Goal: Book appointment/travel/reservation

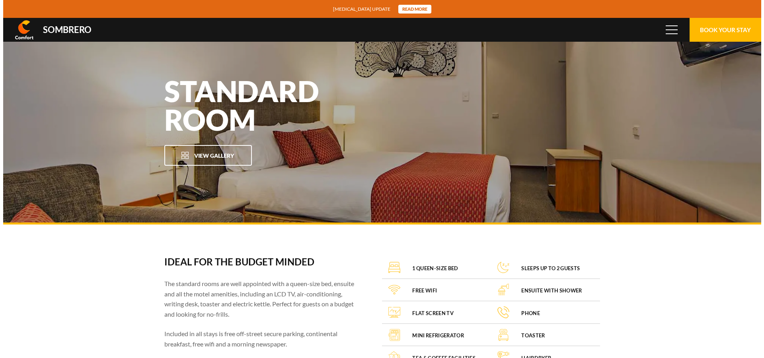
scroll to position [52953, 0]
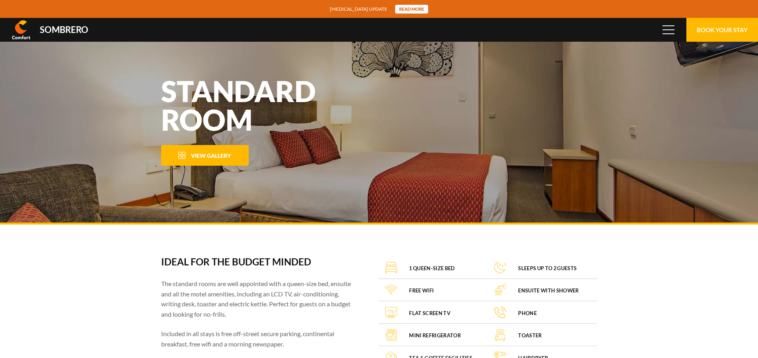
click at [204, 160] on button "View Gallery" at bounding box center [205, 155] width 88 height 21
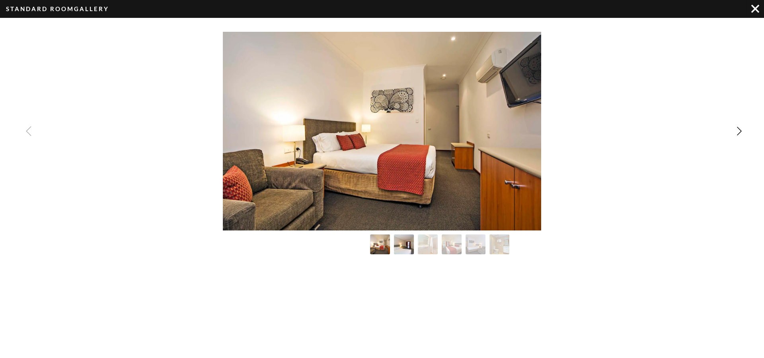
click at [402, 247] on img "Image Gallery" at bounding box center [404, 245] width 22 height 22
click at [406, 245] on img "Image Gallery" at bounding box center [404, 245] width 22 height 22
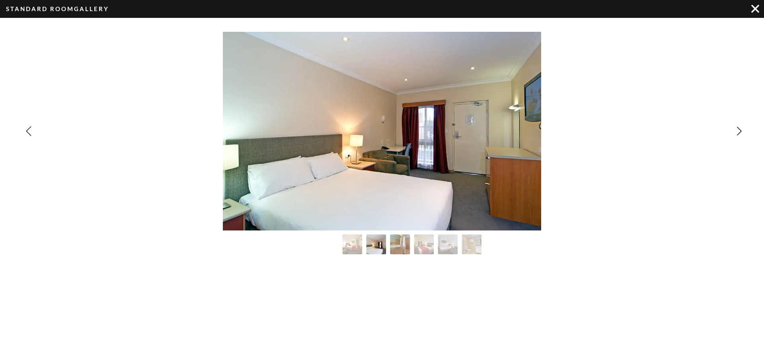
click at [403, 246] on img "Image Gallery" at bounding box center [400, 245] width 22 height 22
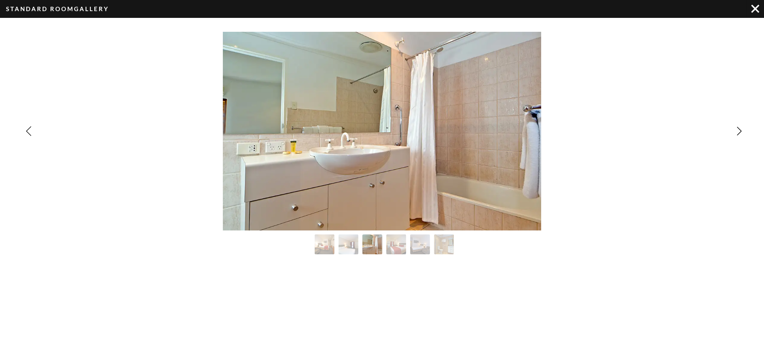
click at [369, 246] on img "Image Gallery" at bounding box center [372, 245] width 22 height 22
click at [395, 246] on img "Image Gallery" at bounding box center [396, 245] width 22 height 22
click at [427, 249] on img "Image Gallery" at bounding box center [420, 245] width 22 height 22
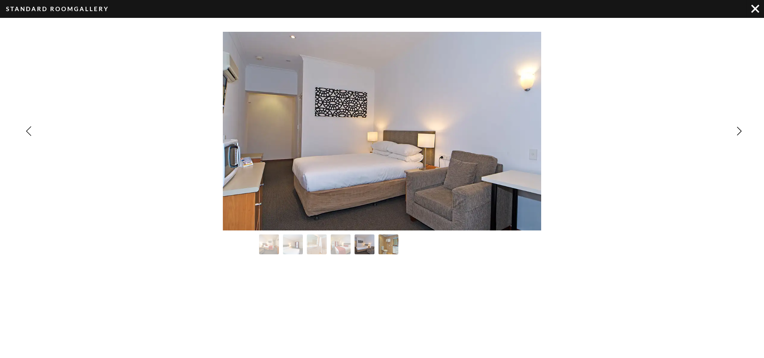
click at [389, 246] on img "Image Gallery" at bounding box center [389, 245] width 22 height 22
click at [752, 11] on img "Image Gallery" at bounding box center [755, 9] width 8 height 8
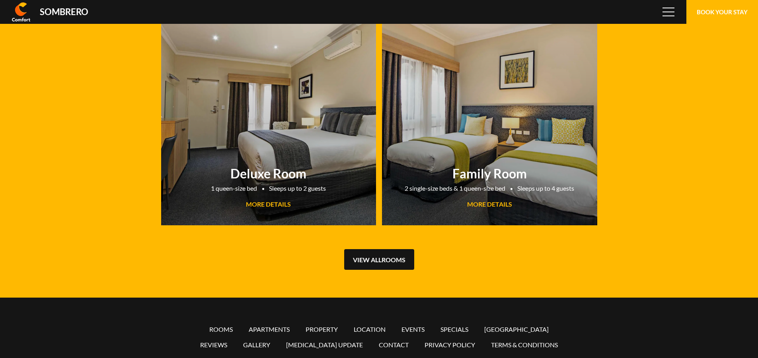
click at [402, 263] on link "View all Rooms" at bounding box center [379, 259] width 70 height 21
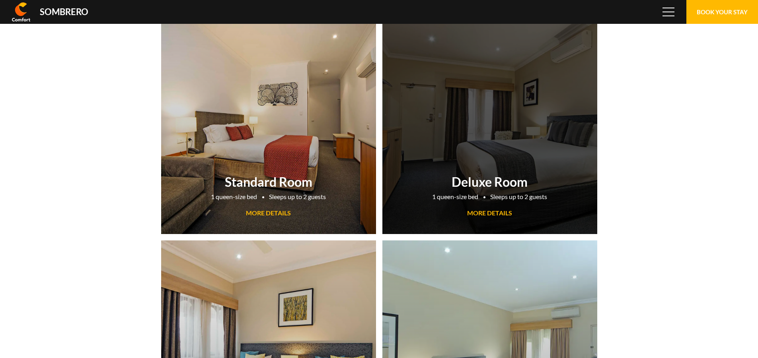
click at [480, 149] on link "Deluxe Room 1 queen-size bed Sleeps up to 2 guests MORE DETAILS" at bounding box center [489, 123] width 215 height 223
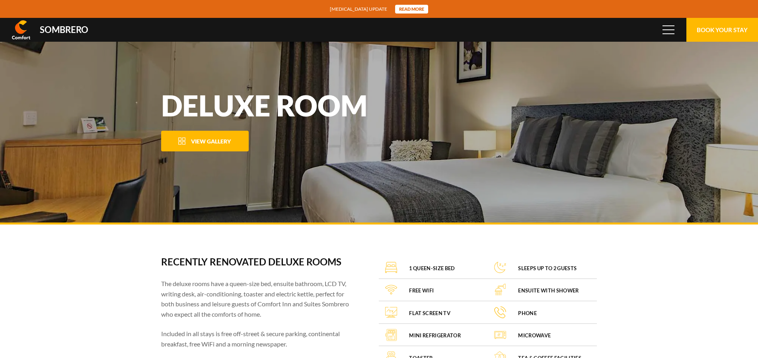
click at [218, 138] on button "View Gallery" at bounding box center [205, 141] width 88 height 21
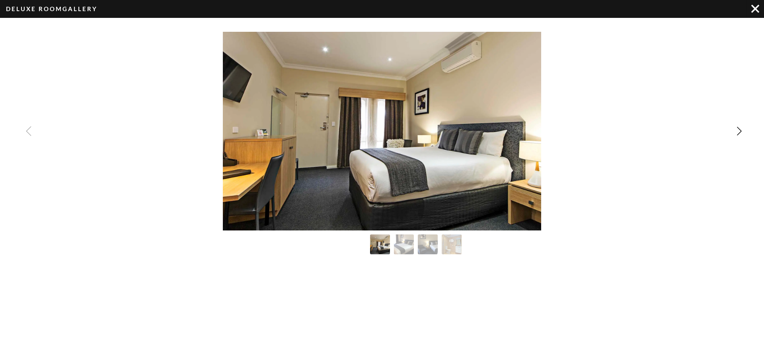
click at [413, 150] on img "Image Gallery" at bounding box center [382, 131] width 318 height 199
click at [738, 133] on img "Next slide" at bounding box center [739, 132] width 10 height 10
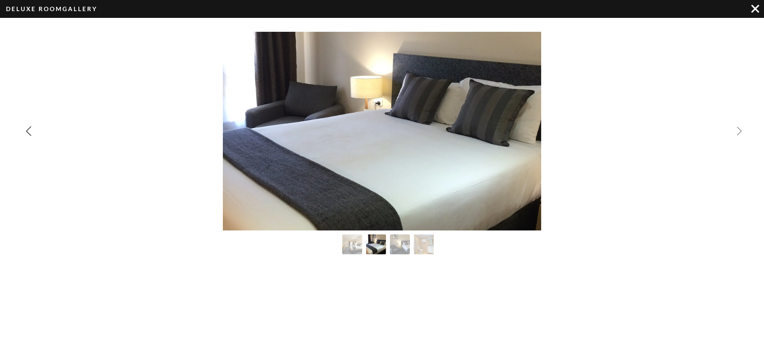
click at [738, 133] on img "Next slide" at bounding box center [739, 132] width 10 height 10
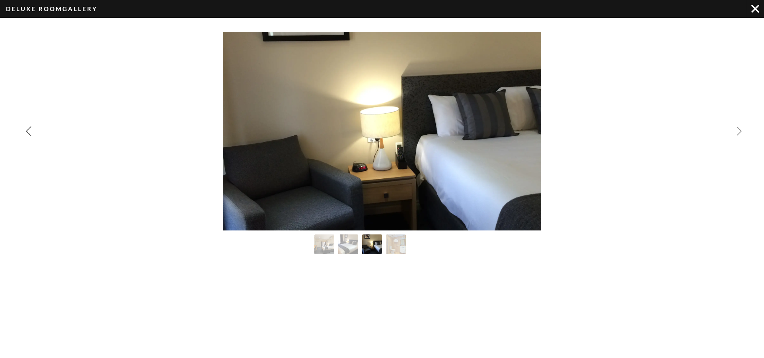
click at [741, 130] on img "Next slide" at bounding box center [739, 132] width 10 height 10
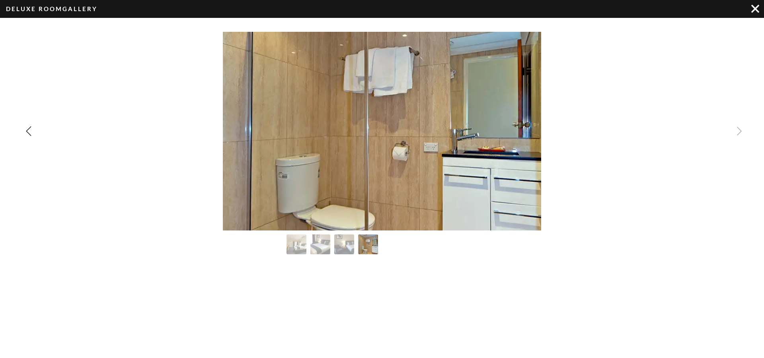
click at [741, 131] on div "Image Gallery" at bounding box center [382, 131] width 764 height 199
drag, startPoint x: 757, startPoint y: 2, endPoint x: 738, endPoint y: 22, distance: 27.9
click at [757, 3] on div "Image Gallery" at bounding box center [755, 8] width 18 height 17
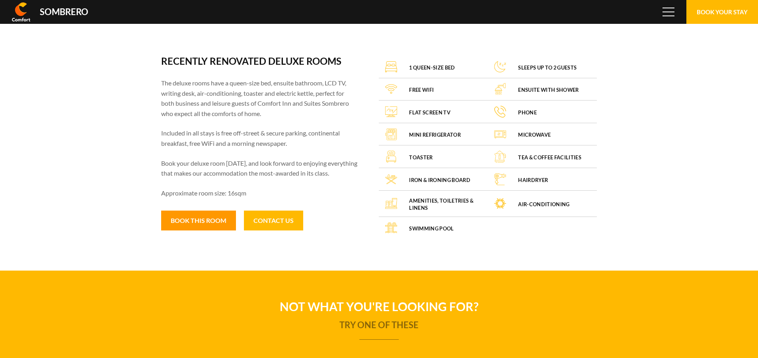
click at [210, 224] on button "Book this room" at bounding box center [198, 221] width 75 height 20
